Goal: Navigation & Orientation: Find specific page/section

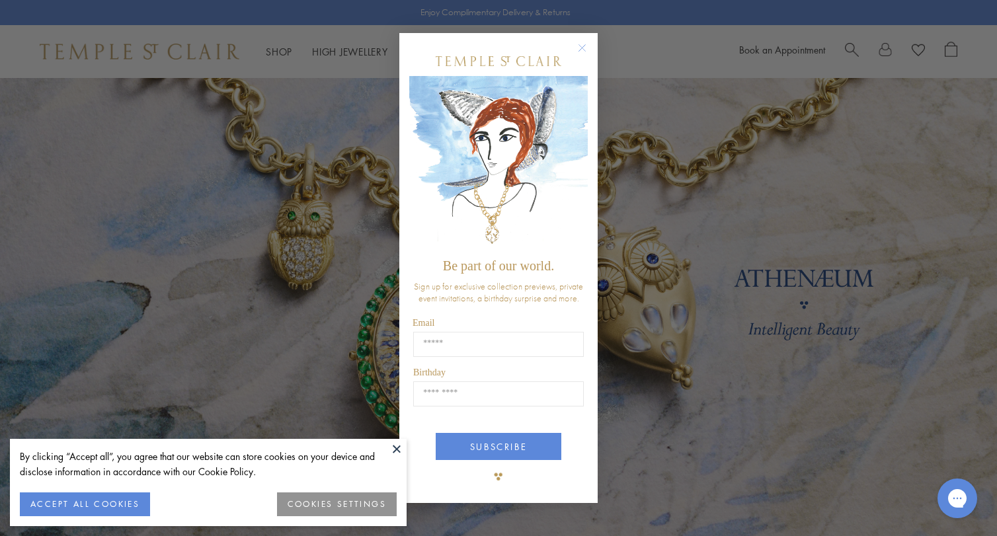
click at [582, 47] on circle "Close dialog" at bounding box center [582, 48] width 16 height 16
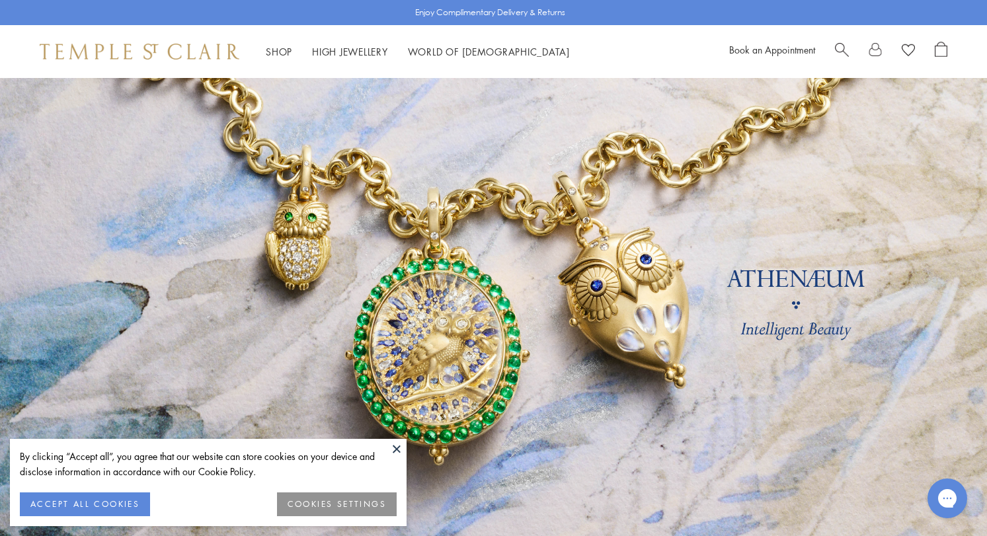
click at [395, 447] on button at bounding box center [397, 449] width 20 height 20
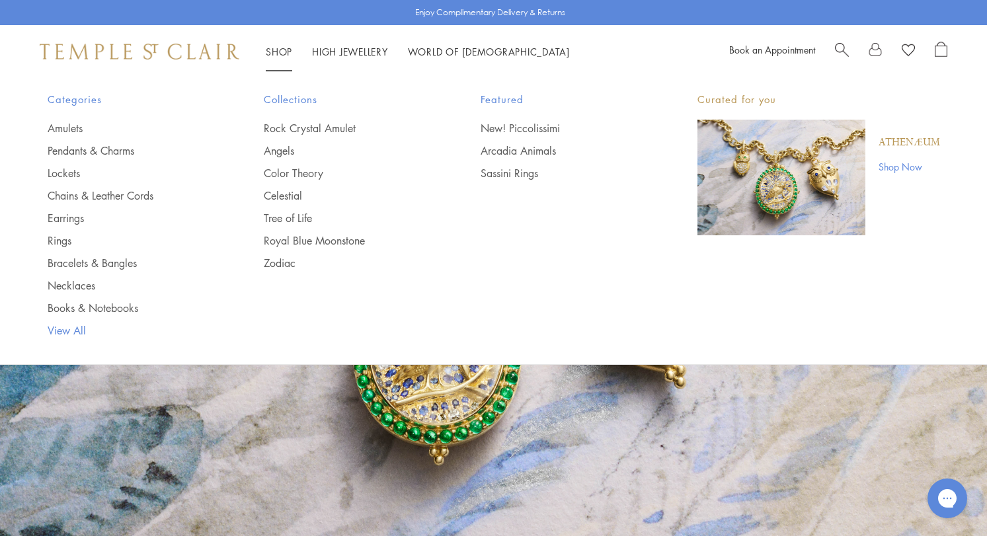
click at [76, 326] on link "View All" at bounding box center [130, 330] width 164 height 15
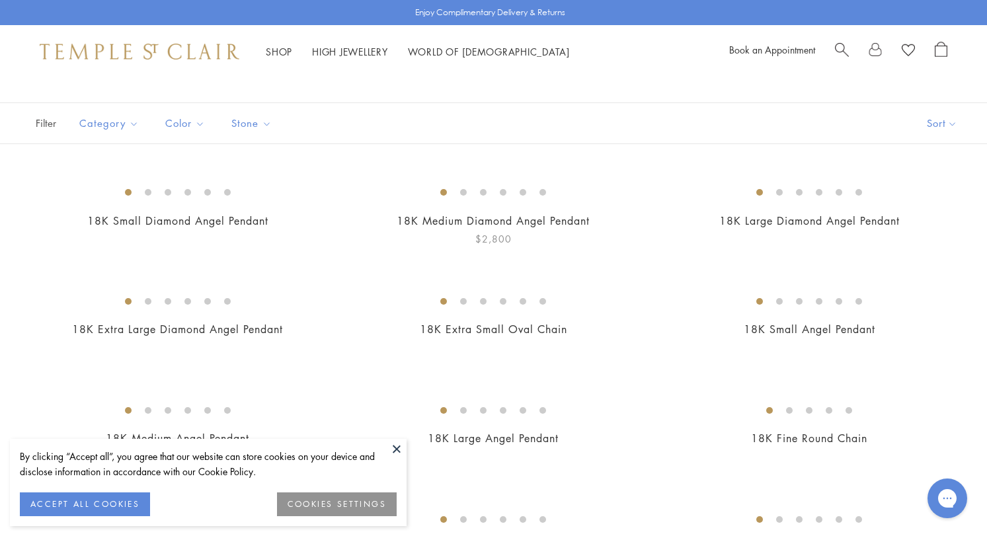
scroll to position [71, 0]
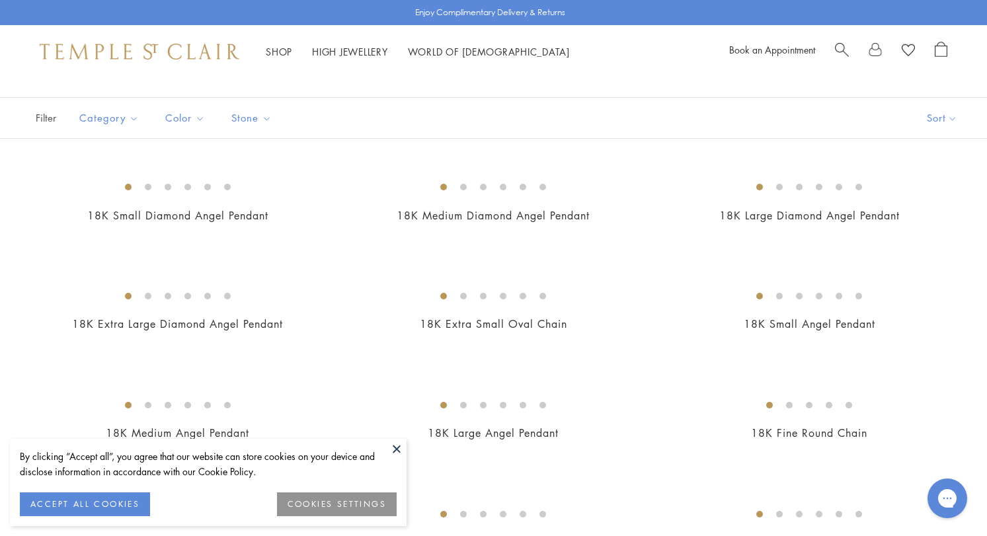
click at [393, 449] on button at bounding box center [397, 449] width 20 height 20
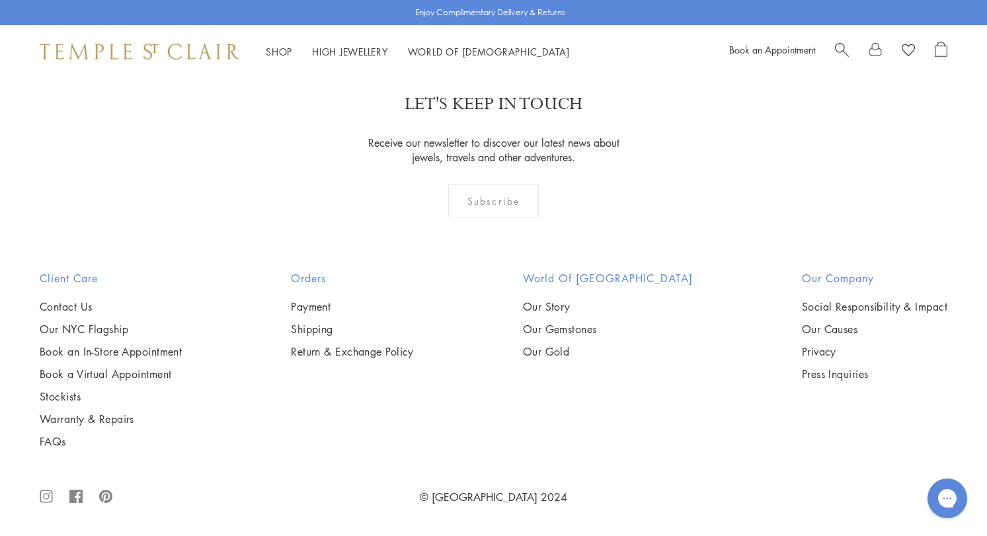
scroll to position [10521, 0]
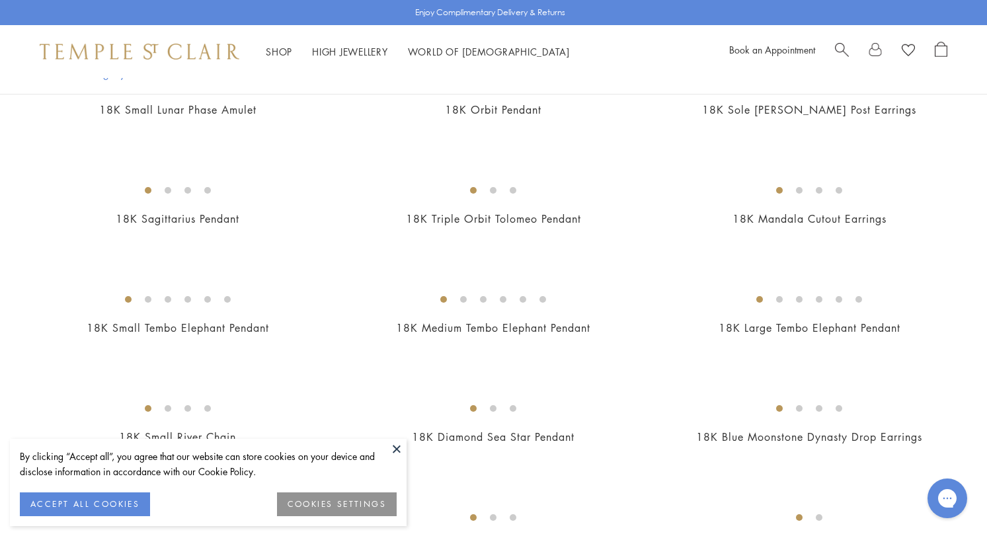
scroll to position [836, 0]
